Goal: Information Seeking & Learning: Learn about a topic

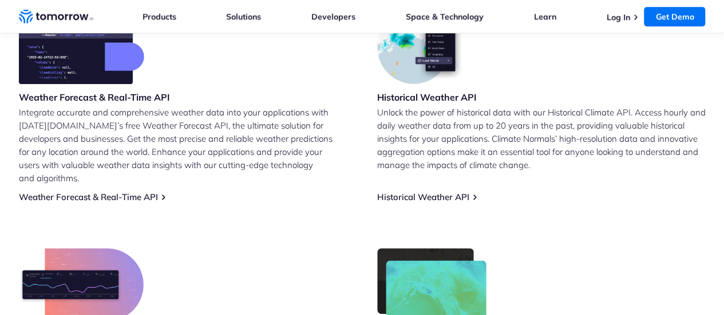
scroll to position [458, 0]
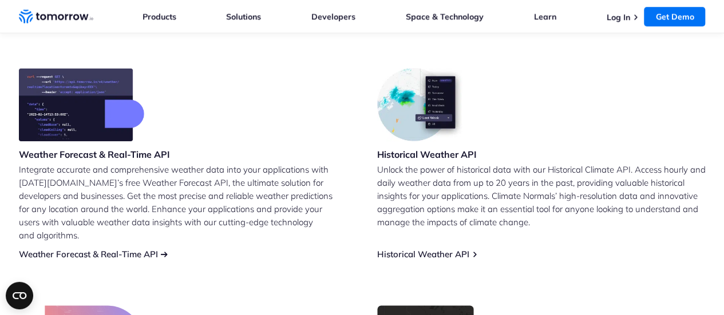
click at [113, 249] on link "Weather Forecast & Real-Time API" at bounding box center [88, 254] width 139 height 11
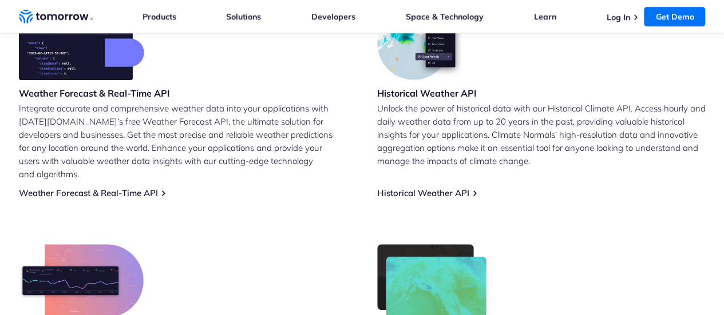
scroll to position [572, 0]
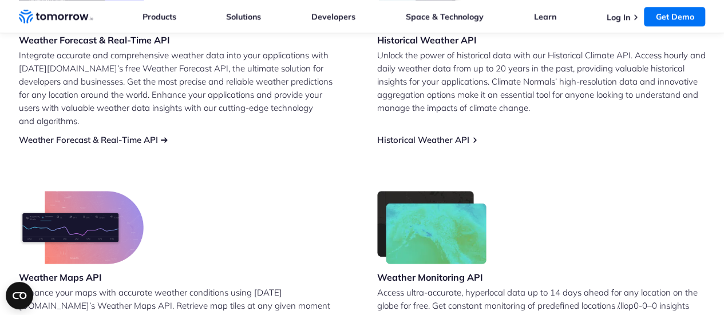
click at [135, 134] on link "Weather Forecast & Real-Time API" at bounding box center [88, 139] width 139 height 11
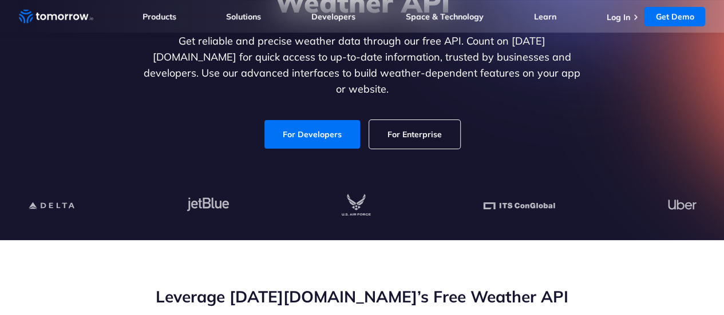
scroll to position [172, 0]
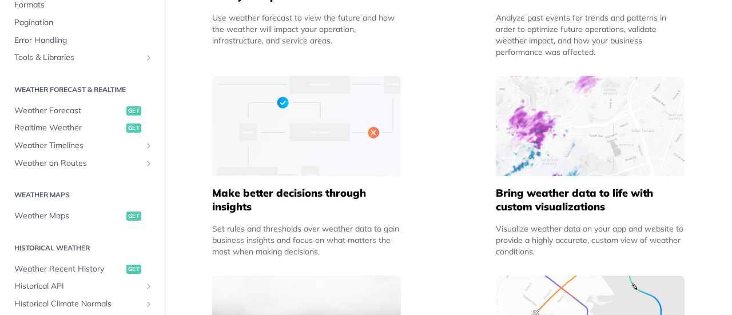
scroll to position [229, 0]
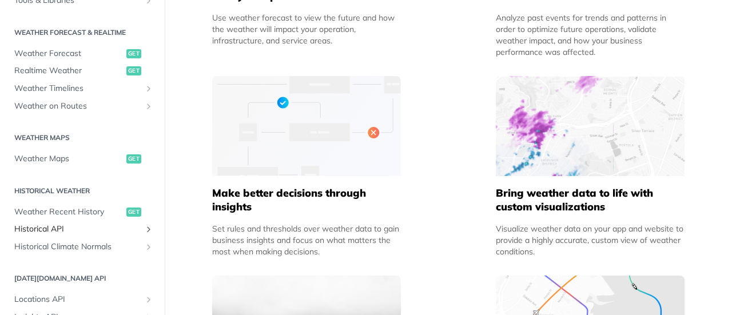
click at [67, 231] on span "Historical API" at bounding box center [77, 229] width 127 height 11
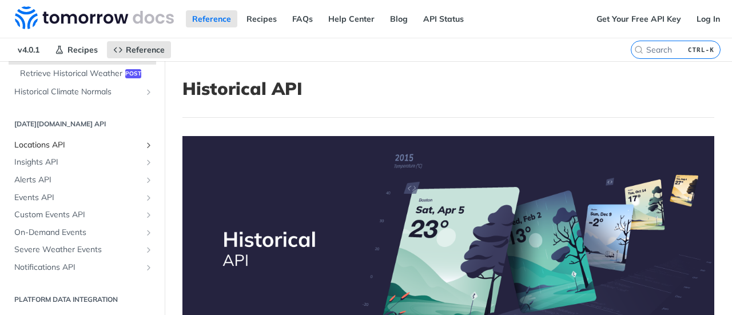
click at [63, 145] on span "Locations API" at bounding box center [77, 145] width 127 height 11
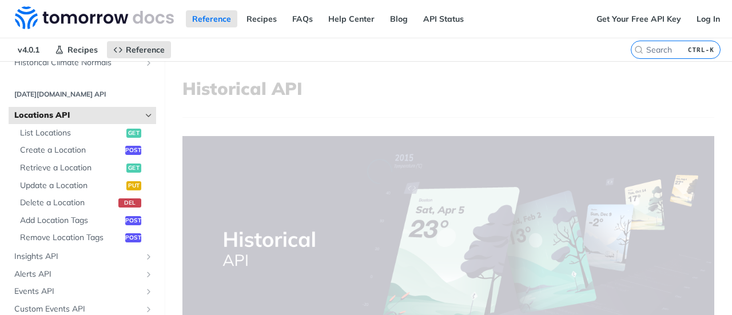
scroll to position [444, 0]
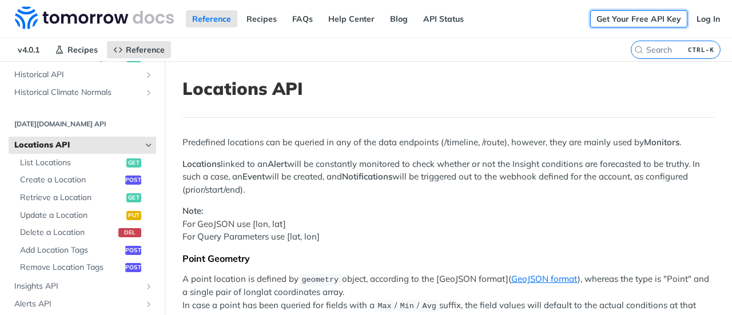
click at [616, 15] on link "Get Your Free API Key" at bounding box center [638, 18] width 97 height 17
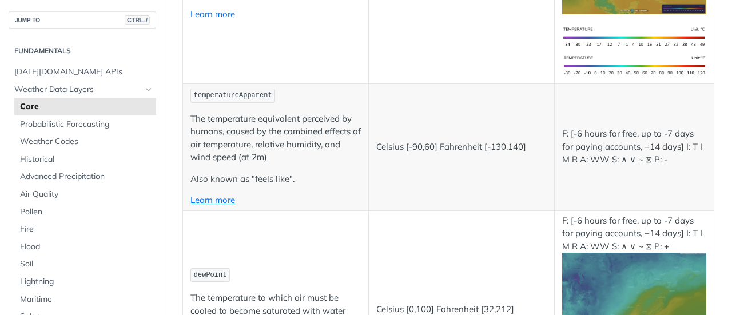
scroll to position [629, 0]
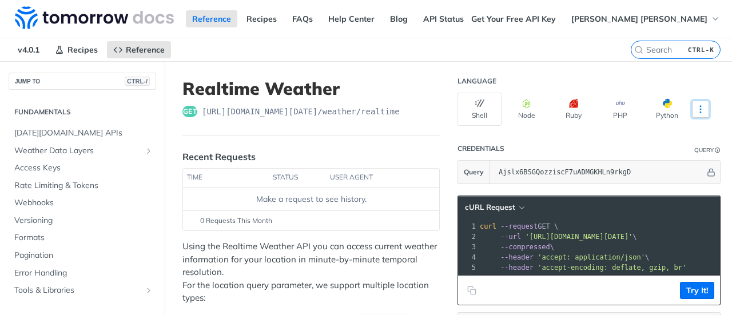
click at [696, 109] on icon "More ellipsis" at bounding box center [701, 109] width 10 height 10
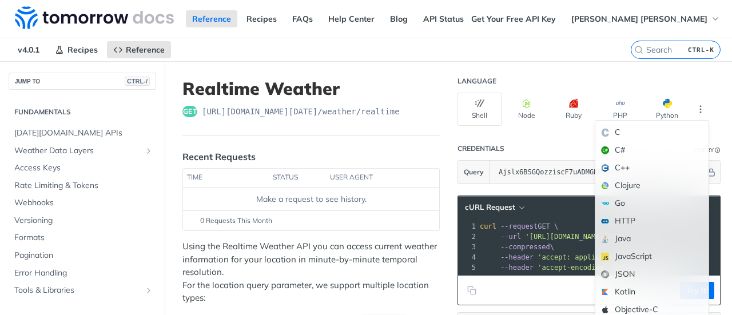
click at [647, 290] on div "Kotlin" at bounding box center [651, 292] width 113 height 18
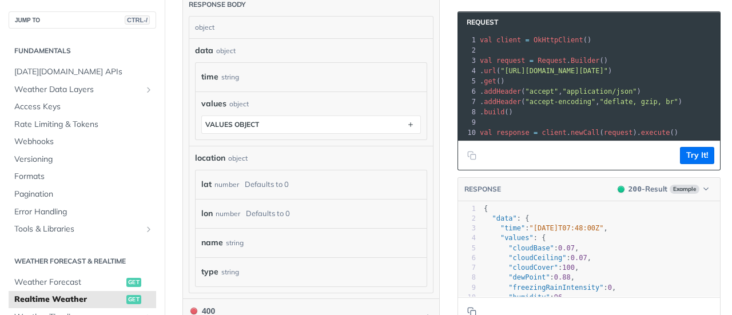
scroll to position [744, 0]
